Goal: Navigation & Orientation: Find specific page/section

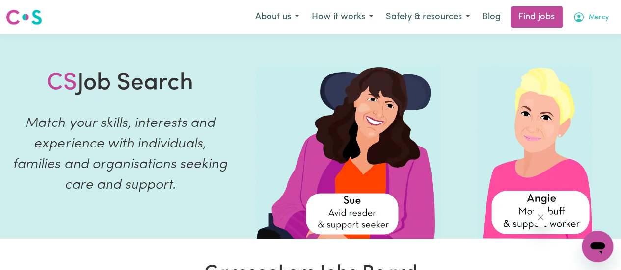
click at [585, 15] on button "Mercy" at bounding box center [590, 17] width 49 height 21
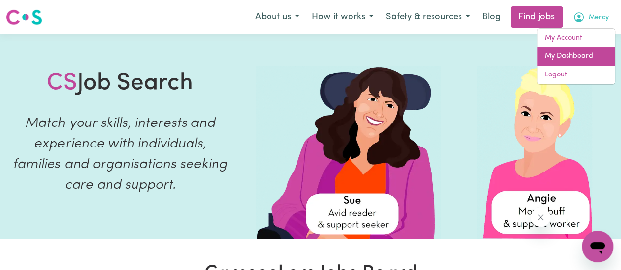
click at [570, 57] on link "My Dashboard" at bounding box center [576, 56] width 78 height 19
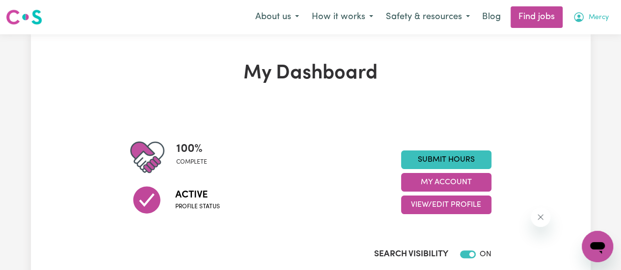
click at [586, 20] on button "Mercy" at bounding box center [590, 17] width 49 height 21
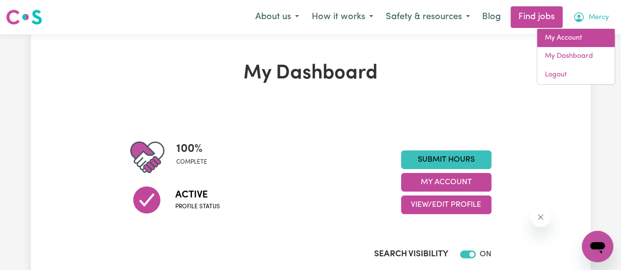
click at [560, 37] on link "My Account" at bounding box center [576, 38] width 78 height 19
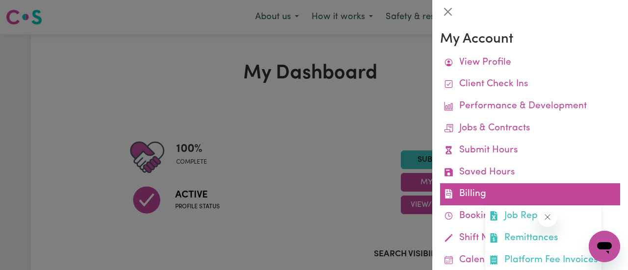
click at [475, 195] on link "Billing Job Reports Remittances Platform Fee Invoices" at bounding box center [530, 194] width 180 height 22
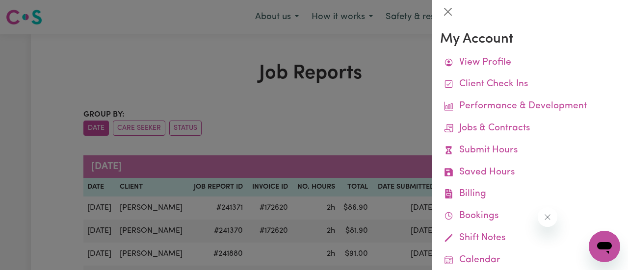
click at [400, 93] on div at bounding box center [314, 135] width 628 height 270
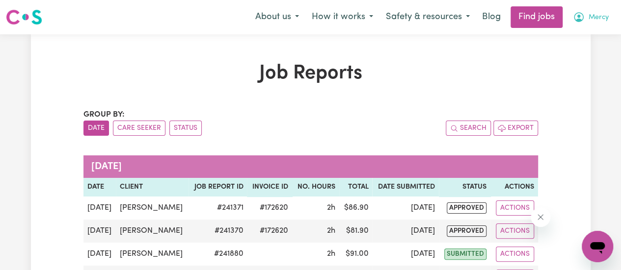
click at [577, 17] on icon "My Account" at bounding box center [578, 16] width 3 height 3
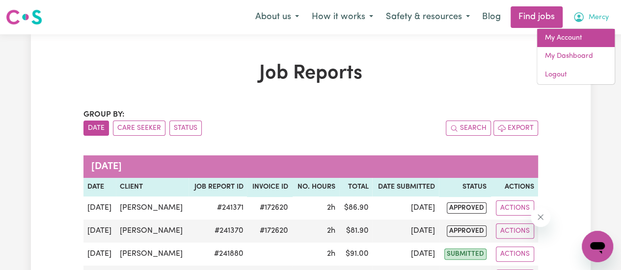
click at [567, 42] on link "My Account" at bounding box center [576, 38] width 78 height 19
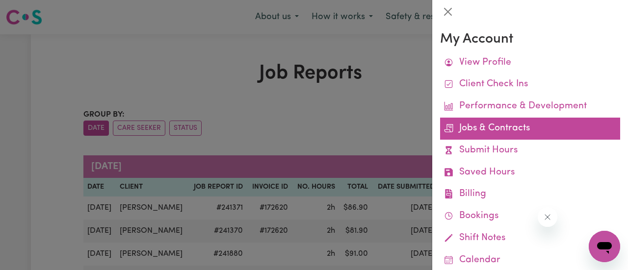
click at [496, 132] on link "Jobs & Contracts" at bounding box center [530, 129] width 180 height 22
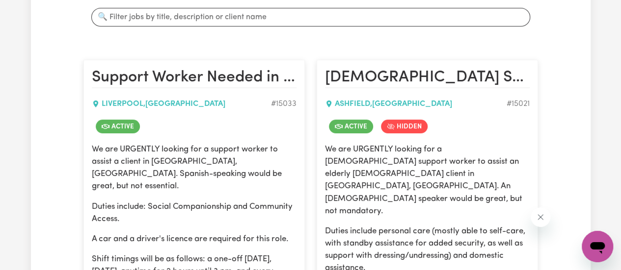
scroll to position [49, 0]
